Goal: Task Accomplishment & Management: Manage account settings

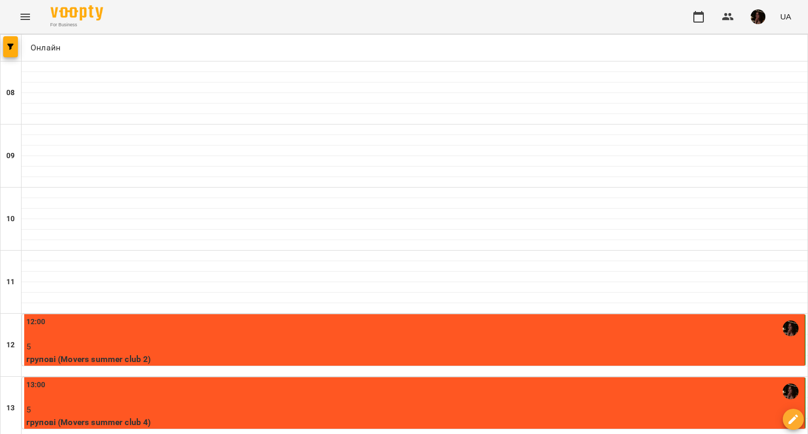
scroll to position [53, 0]
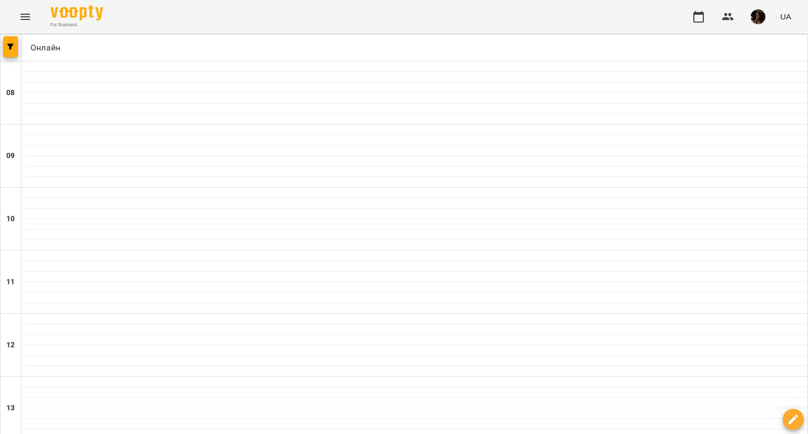
scroll to position [315, 0]
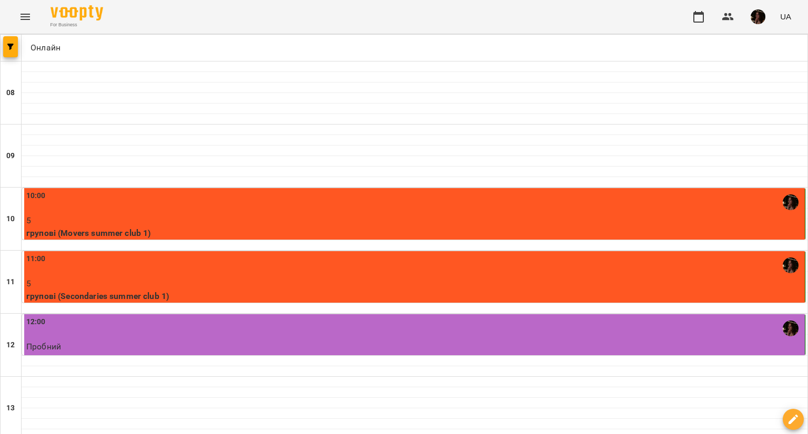
scroll to position [105, 0]
click at [215, 215] on p "5" at bounding box center [414, 221] width 776 height 13
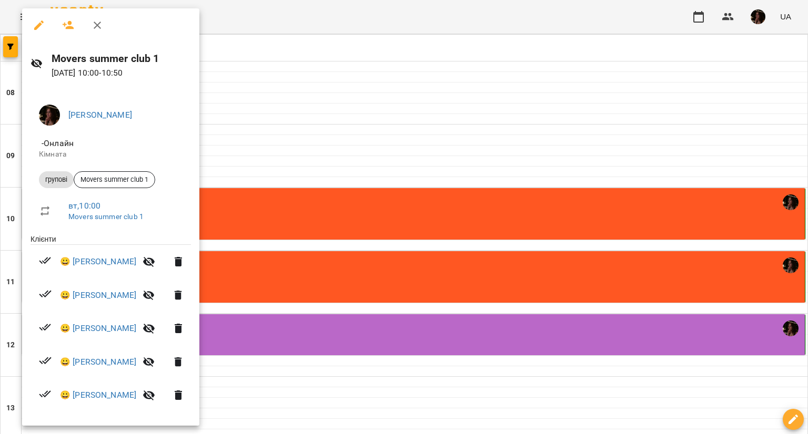
click at [595, 336] on div at bounding box center [404, 217] width 808 height 434
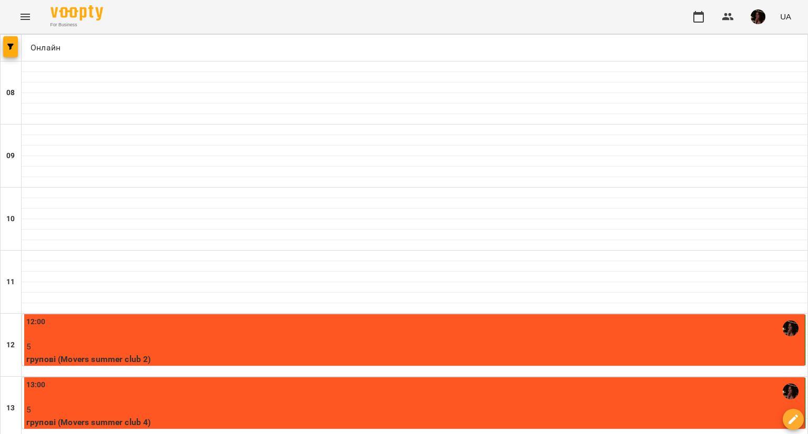
scroll to position [263, 0]
click at [283, 404] on p "5" at bounding box center [414, 410] width 776 height 13
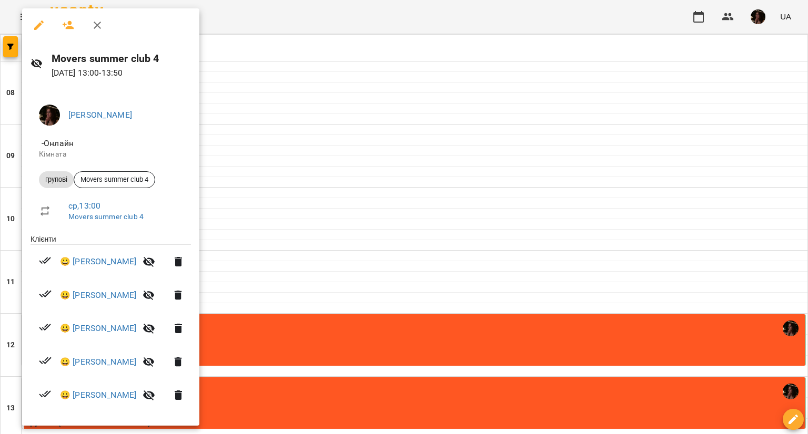
click at [387, 43] on div at bounding box center [404, 217] width 808 height 434
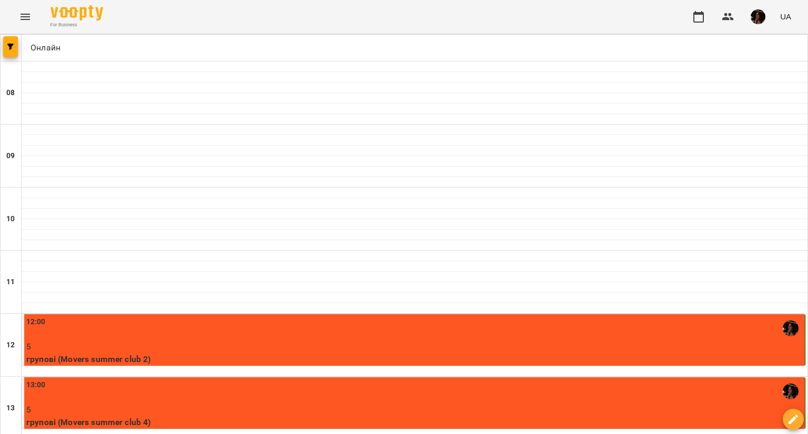
scroll to position [368, 0]
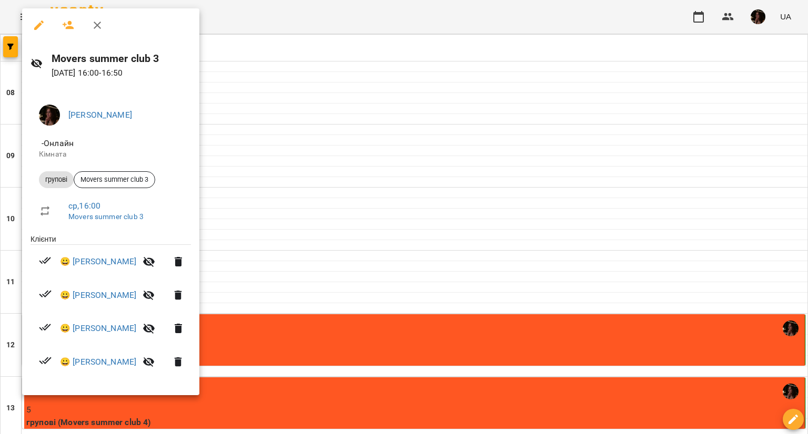
click at [380, 169] on div at bounding box center [404, 217] width 808 height 434
